Goal: Transaction & Acquisition: Purchase product/service

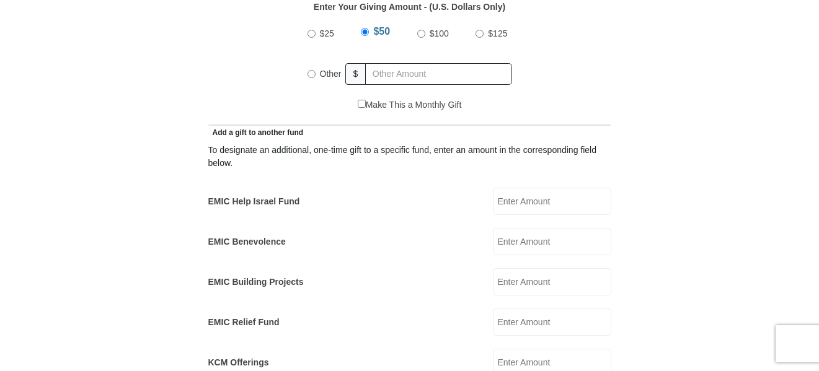
scroll to position [682, 0]
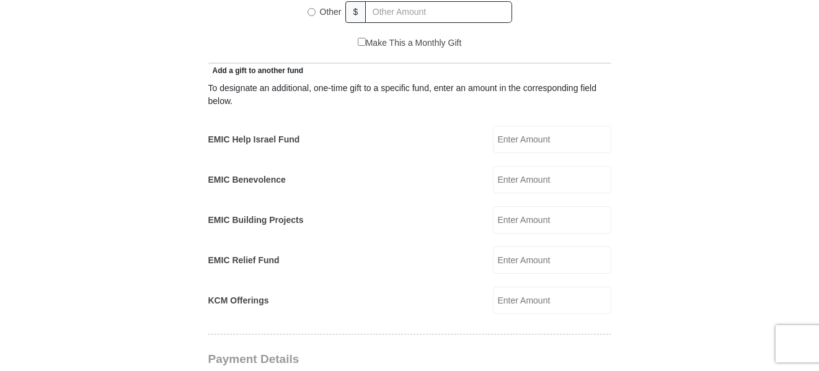
click at [502, 287] on input "KCM Offerings" at bounding box center [552, 300] width 118 height 27
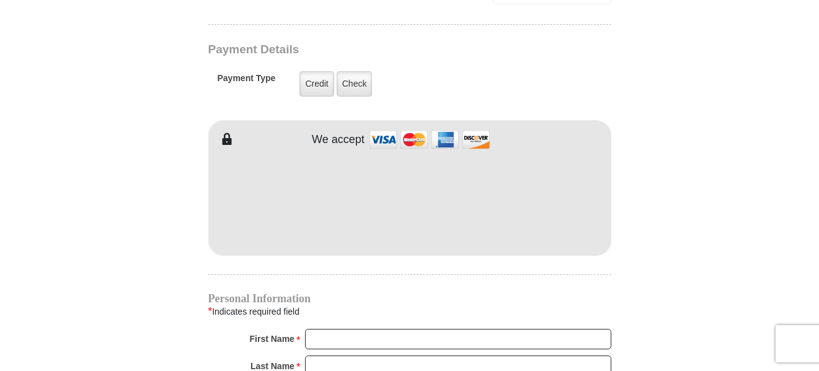
scroll to position [962, 0]
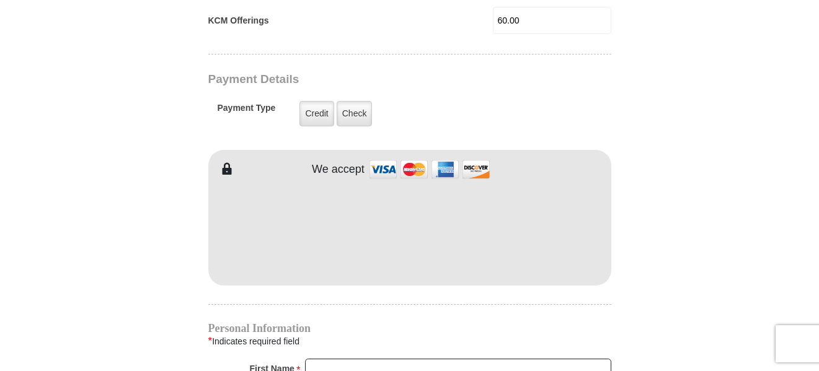
type input "60.00"
click at [329, 73] on div "Payment Details Payment Type Credit Credit Check Check" at bounding box center [366, 107] width 316 height 68
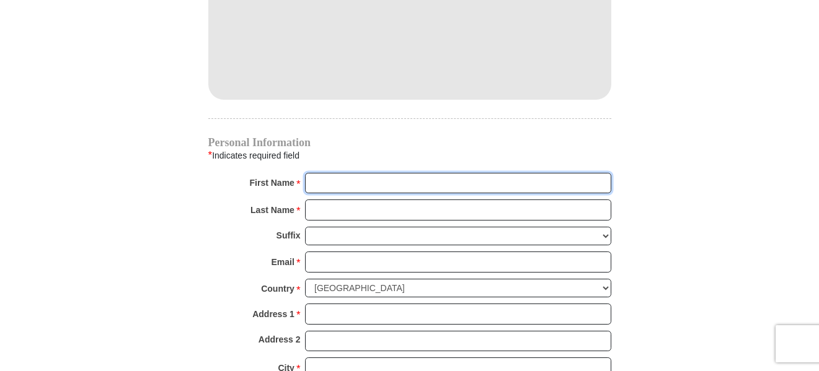
click at [348, 173] on input "First Name *" at bounding box center [458, 183] width 306 height 21
type input "[PERSON_NAME]"
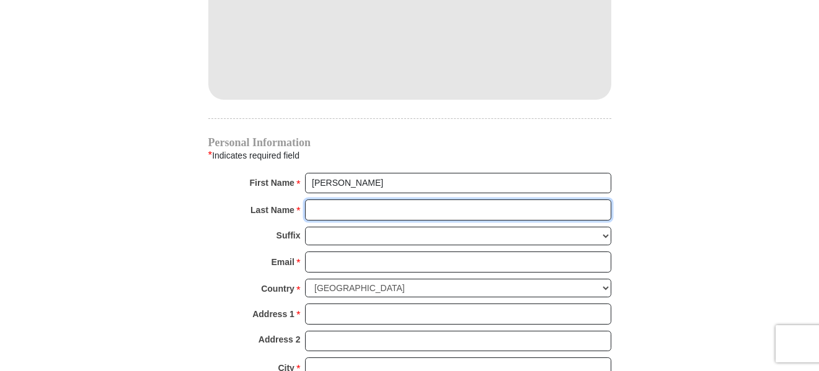
click at [338, 200] on input "Last Name *" at bounding box center [458, 210] width 306 height 21
type input "[PERSON_NAME]"
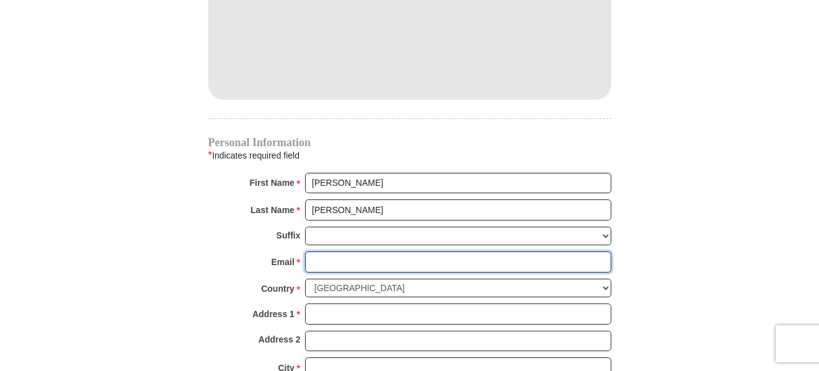
click at [333, 252] on input "Email *" at bounding box center [458, 262] width 306 height 21
type input "[EMAIL_ADDRESS][DOMAIN_NAME]"
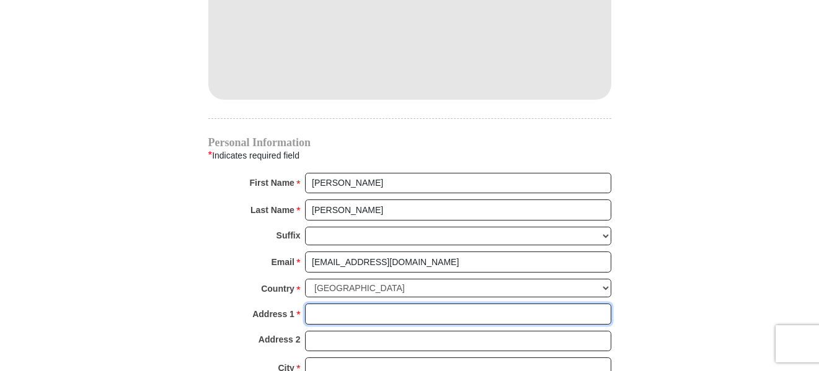
type input "P O Box 290985"
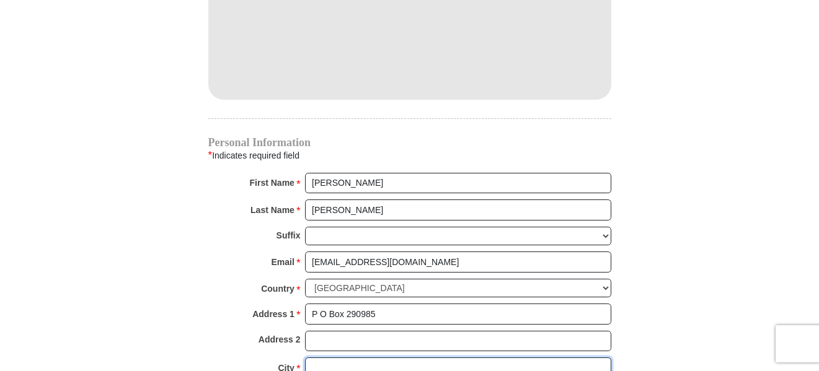
type input "Columbia"
select select "SC"
type input "29229"
type input "8036054829"
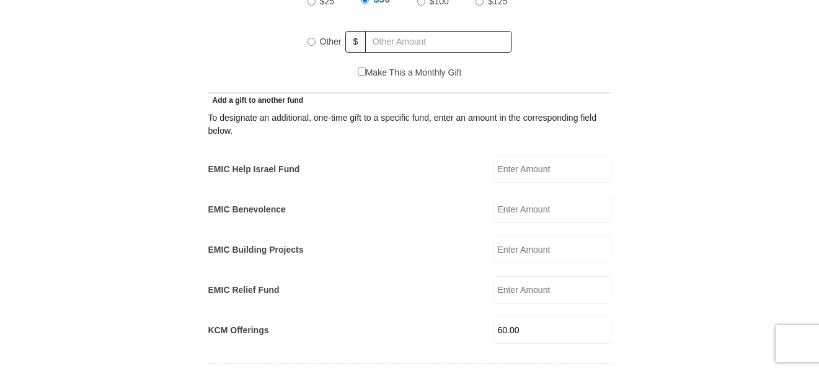
scroll to position [342, 0]
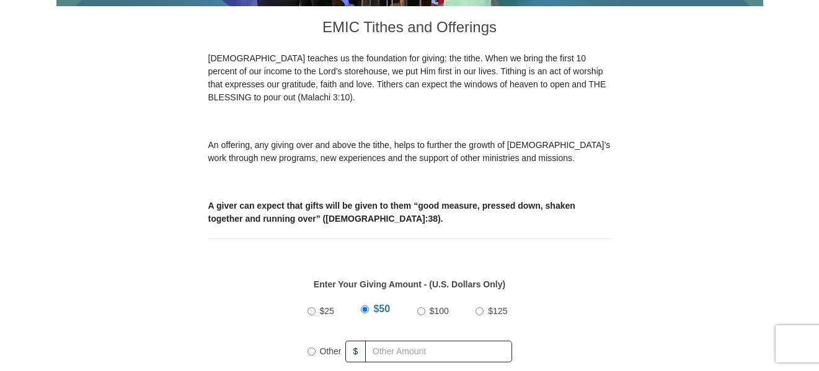
click at [312, 348] on input "Other" at bounding box center [311, 352] width 8 height 8
radio input "true"
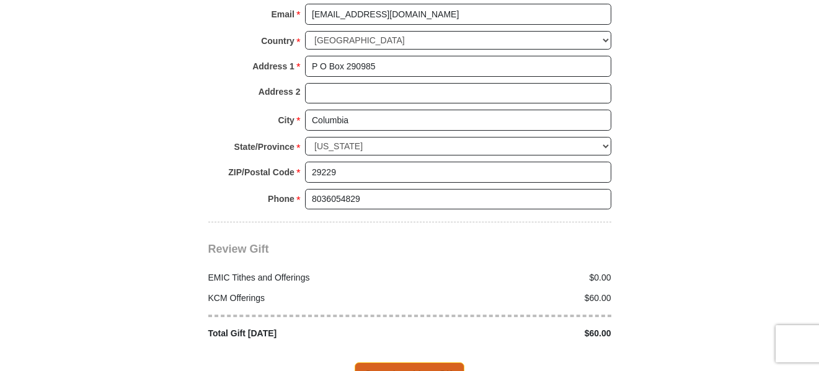
scroll to position [1582, 0]
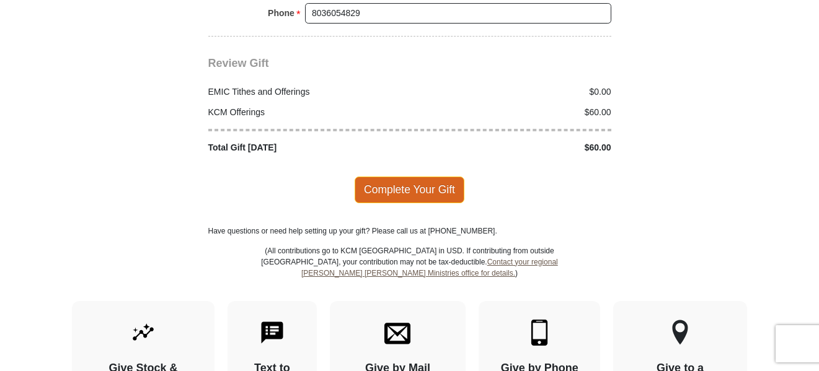
click at [405, 177] on span "Complete Your Gift" at bounding box center [410, 190] width 110 height 26
